Goal: Information Seeking & Learning: Learn about a topic

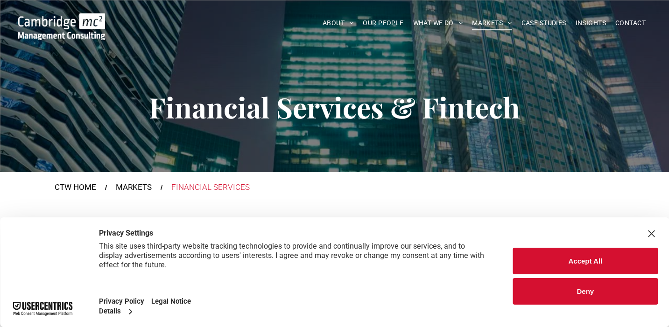
click at [607, 294] on button "Deny" at bounding box center [585, 291] width 145 height 27
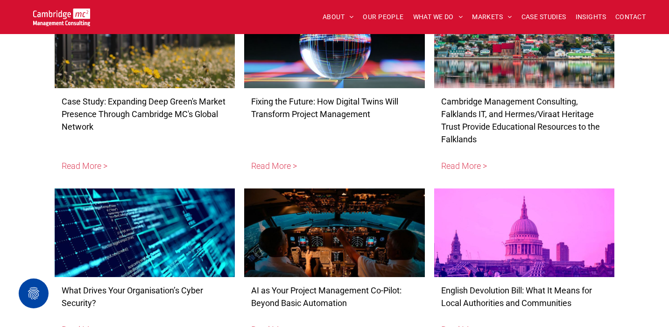
scroll to position [3372, 0]
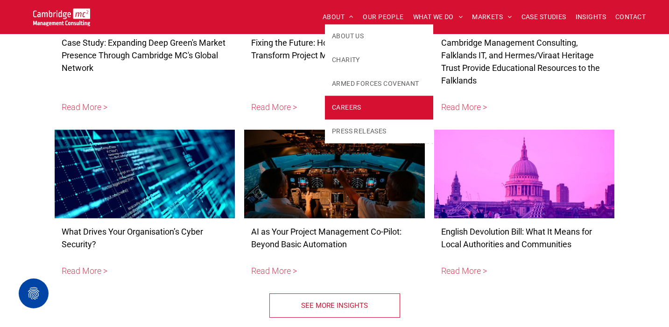
click at [364, 108] on link "CAREERS" at bounding box center [379, 108] width 108 height 24
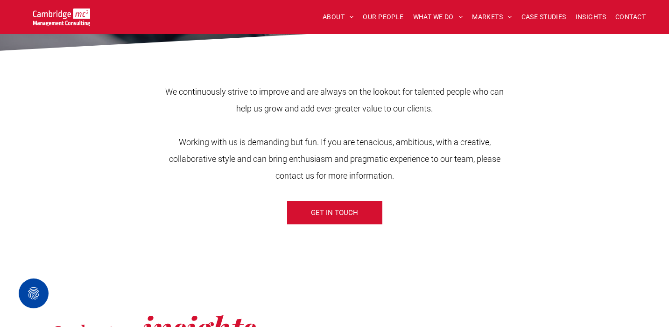
scroll to position [328, 0]
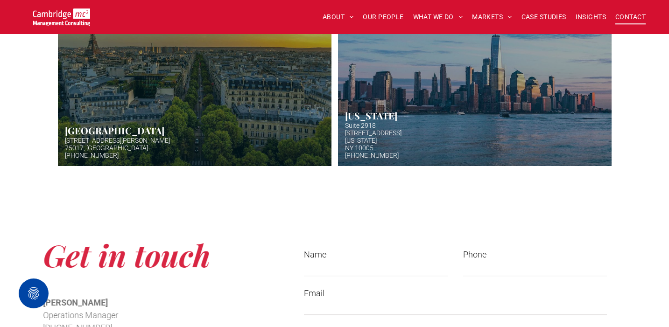
scroll to position [662, 0]
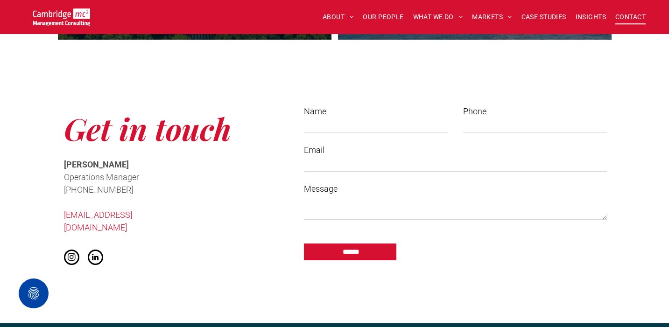
click at [88, 165] on span "Cath McCaw" at bounding box center [96, 165] width 65 height 10
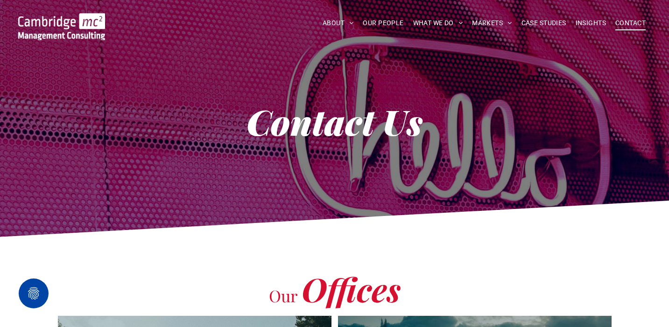
scroll to position [0, 0]
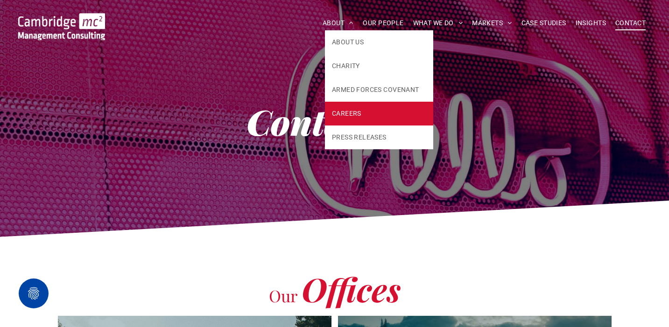
click at [339, 111] on span "CAREERS" at bounding box center [346, 114] width 29 height 10
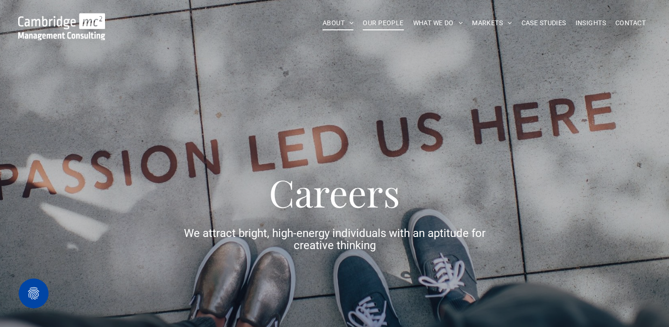
click at [394, 22] on span "OUR PEOPLE" at bounding box center [383, 23] width 41 height 14
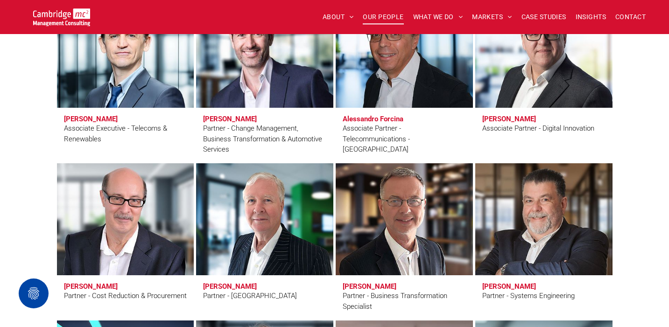
scroll to position [2148, 0]
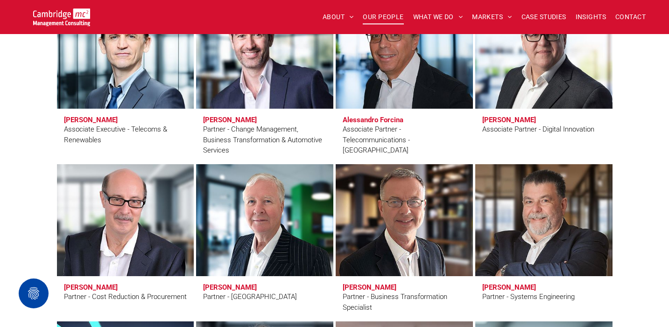
click at [303, 106] on link at bounding box center [264, 52] width 145 height 119
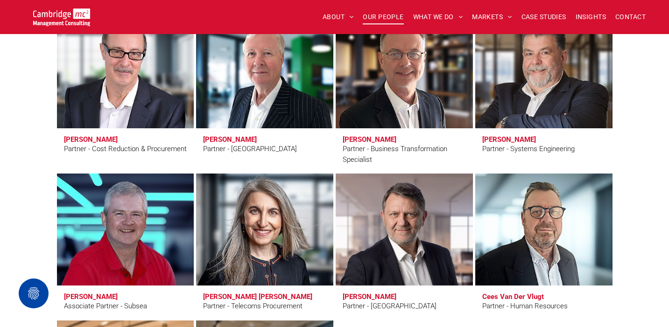
scroll to position [2344, 0]
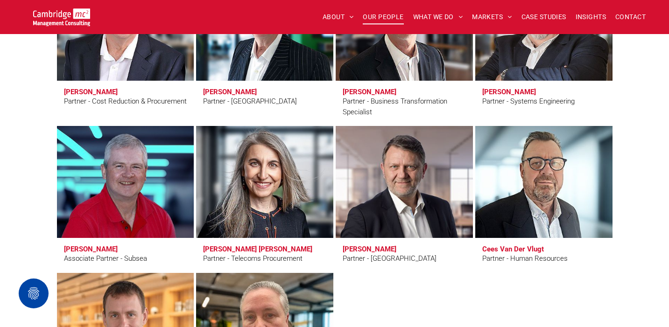
click at [557, 178] on link at bounding box center [543, 182] width 145 height 119
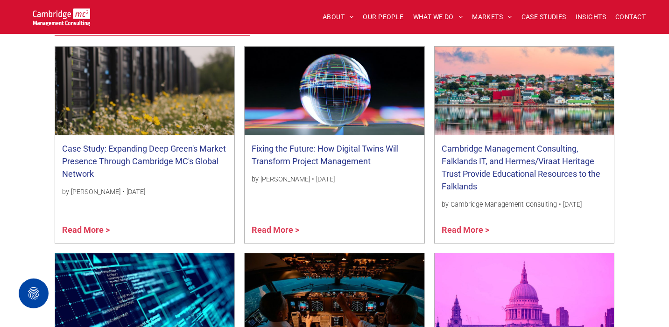
scroll to position [665, 0]
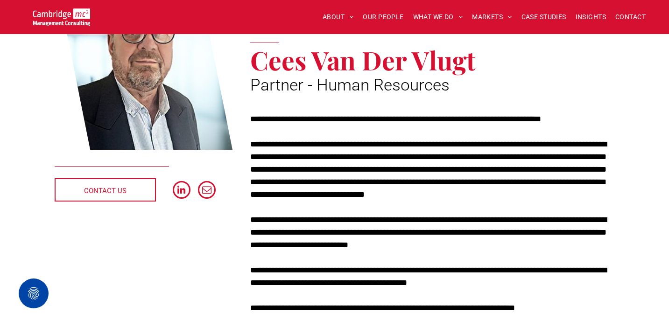
scroll to position [152, 0]
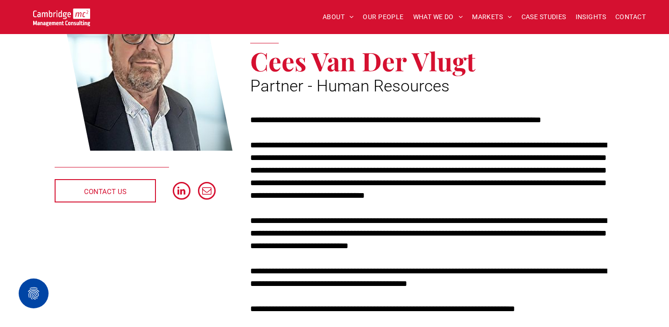
click at [342, 64] on span "Cees Van Der Vlugt" at bounding box center [362, 60] width 225 height 35
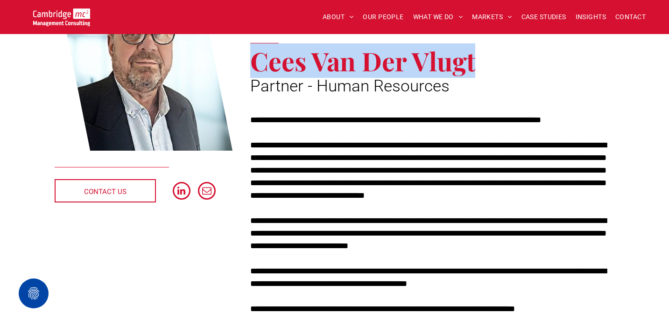
click at [342, 64] on span "Cees Van Der Vlugt" at bounding box center [362, 60] width 225 height 35
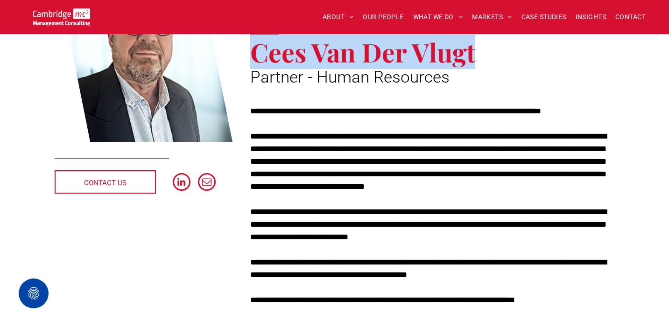
scroll to position [162, 0]
